Goal: Task Accomplishment & Management: Use online tool/utility

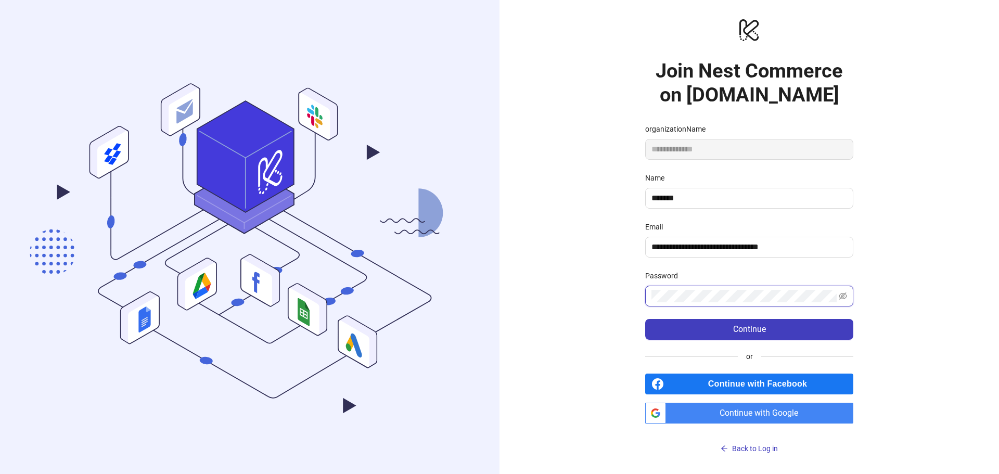
click at [605, 298] on div "**********" at bounding box center [750, 237] width 500 height 474
click at [840, 297] on icon "eye-invisible" at bounding box center [843, 296] width 8 height 7
click at [727, 327] on button "Continue" at bounding box center [749, 329] width 208 height 21
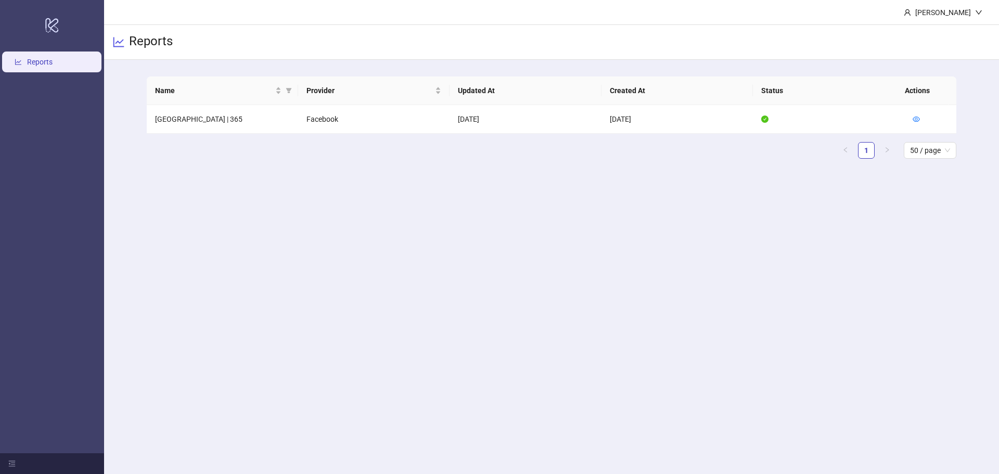
click at [33, 62] on link "Reports" at bounding box center [40, 62] width 26 height 8
click at [951, 17] on div "Dominic" at bounding box center [943, 12] width 64 height 11
click at [954, 15] on div "Dominic" at bounding box center [943, 12] width 64 height 11
click at [49, 20] on icon "logo/logo-mobile" at bounding box center [52, 24] width 15 height 25
click at [48, 60] on link "Reports" at bounding box center [40, 62] width 26 height 8
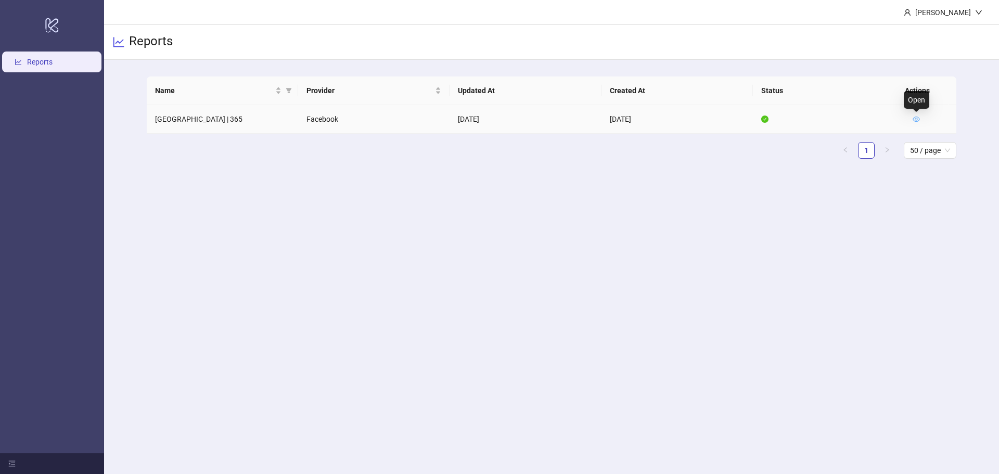
click at [915, 118] on icon "eye" at bounding box center [916, 119] width 7 height 7
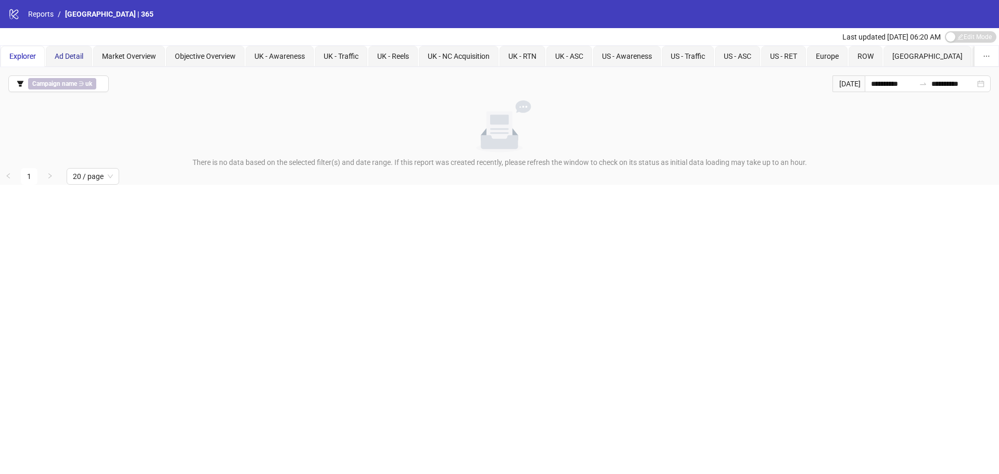
click at [65, 50] on div "Ad Detail" at bounding box center [69, 55] width 29 height 11
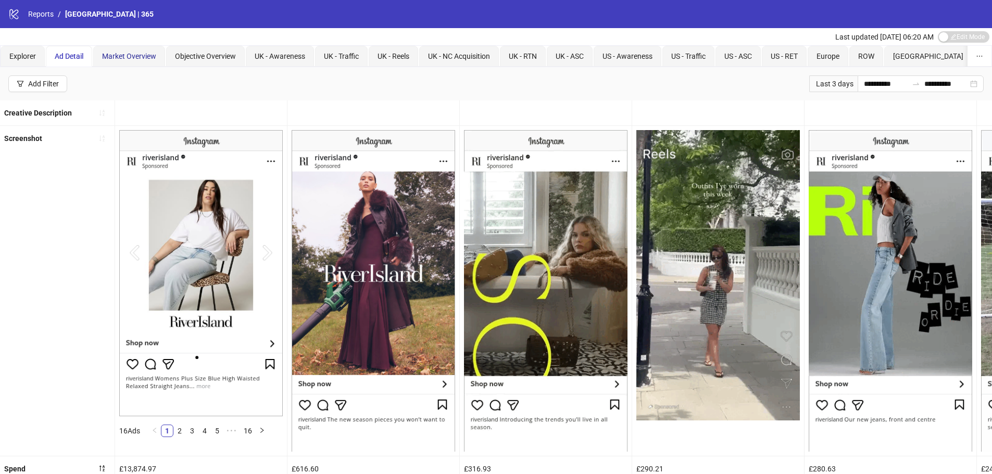
click at [122, 52] on span "Market Overview" at bounding box center [129, 56] width 54 height 8
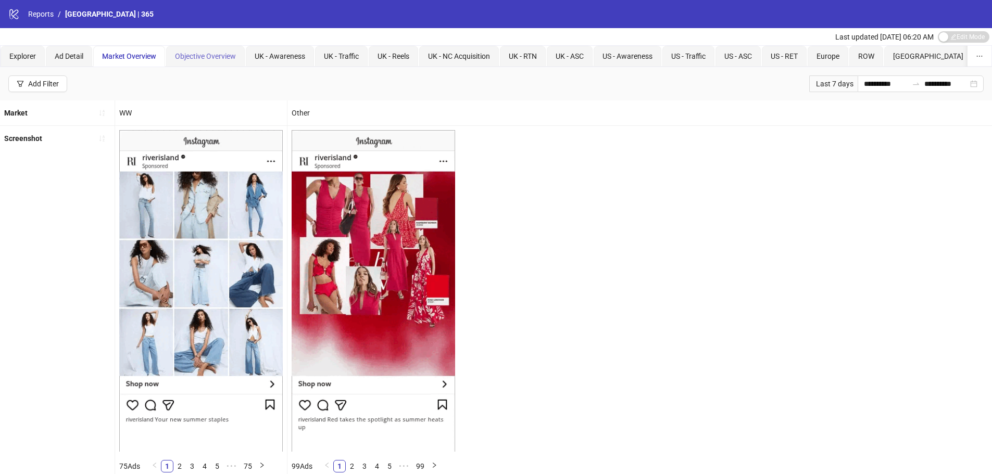
click at [184, 47] on div "Objective Overview" at bounding box center [205, 56] width 79 height 21
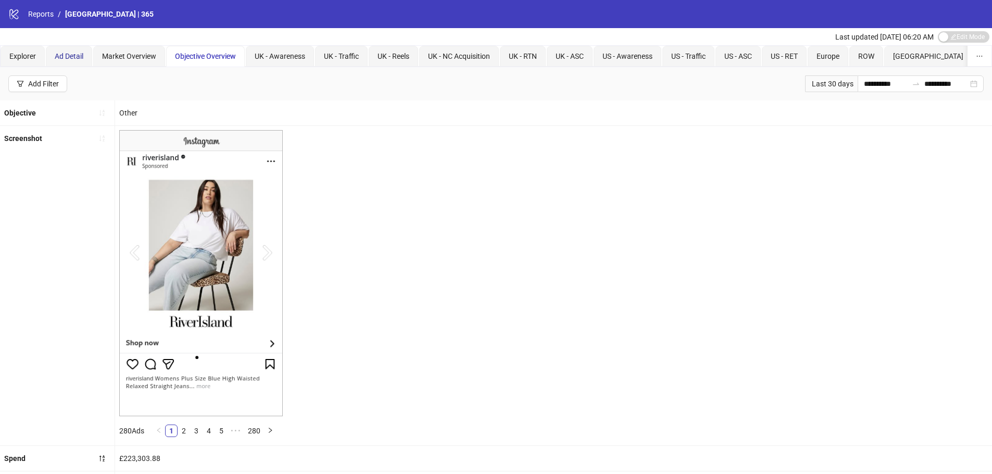
click at [60, 56] on span "Ad Detail" at bounding box center [69, 56] width 29 height 8
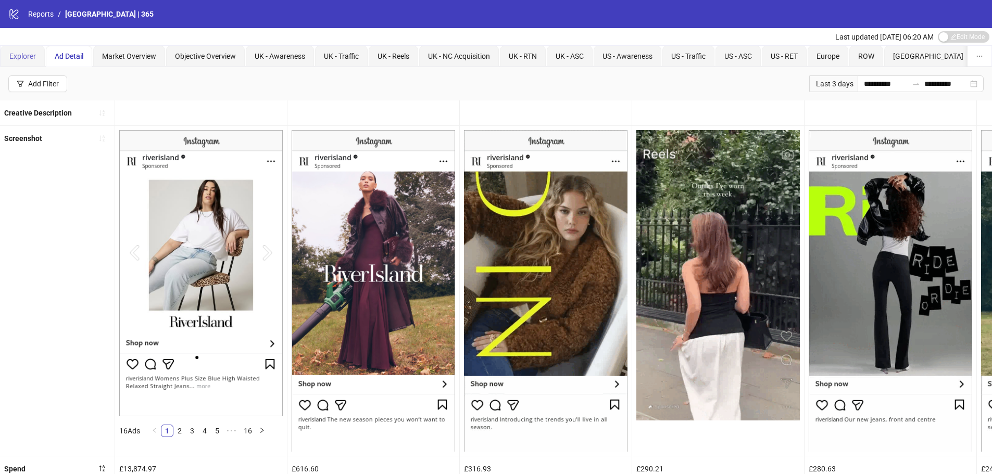
click at [19, 46] on div "Explorer" at bounding box center [23, 56] width 44 height 21
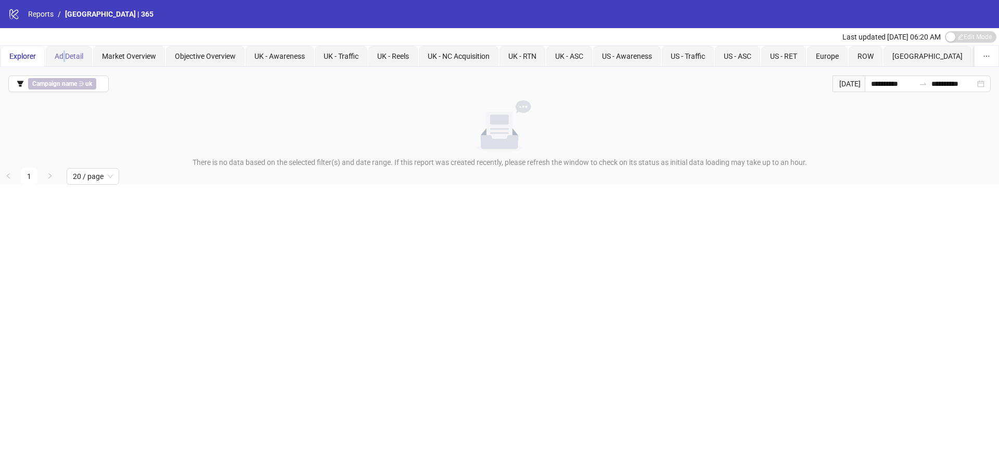
click at [65, 48] on div "Ad Detail" at bounding box center [69, 56] width 46 height 21
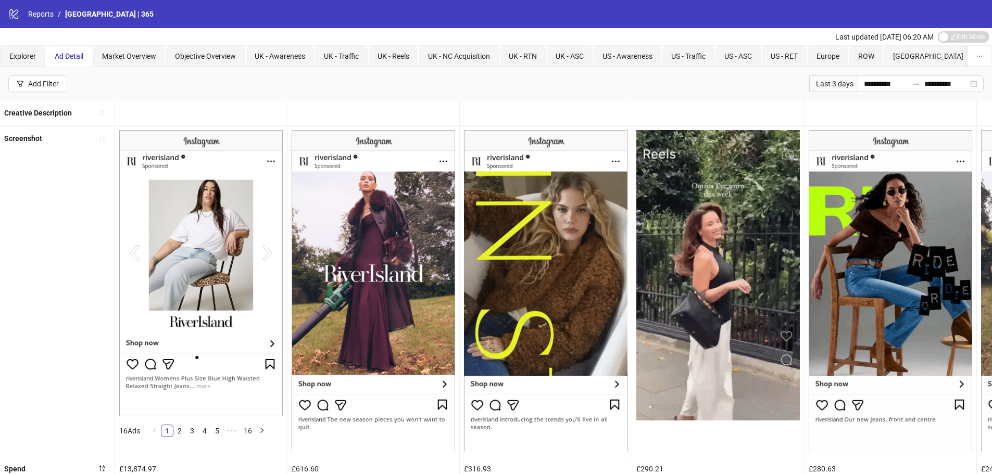
click at [75, 188] on div "Screenshot" at bounding box center [57, 290] width 115 height 329
